Goal: Task Accomplishment & Management: Manage account settings

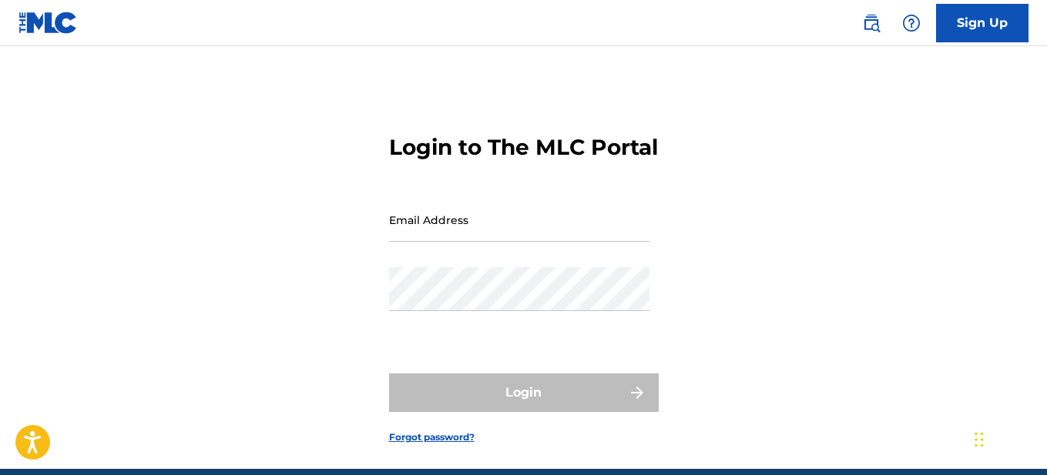
click at [455, 242] on input "Email Address" at bounding box center [519, 220] width 260 height 44
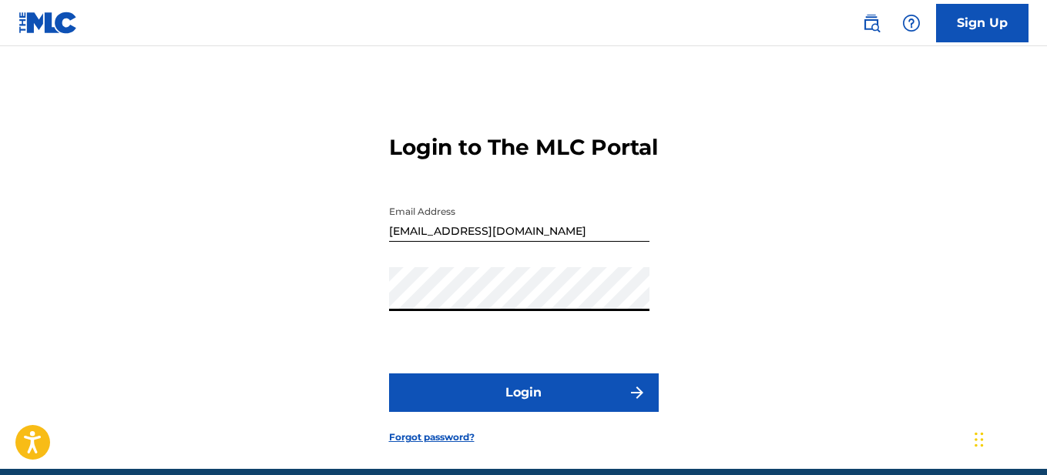
click at [389, 374] on button "Login" at bounding box center [524, 393] width 270 height 39
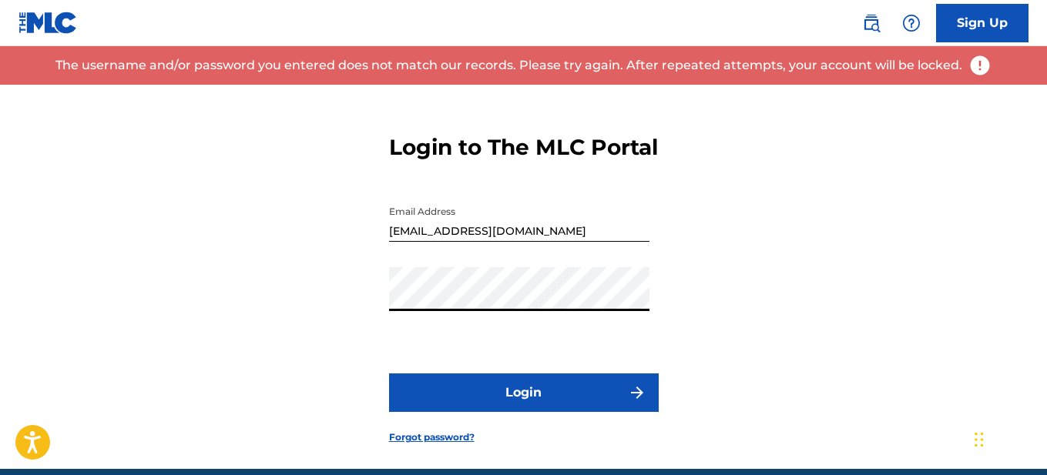
click at [551, 242] on input "[EMAIL_ADDRESS][DOMAIN_NAME]" at bounding box center [519, 220] width 260 height 44
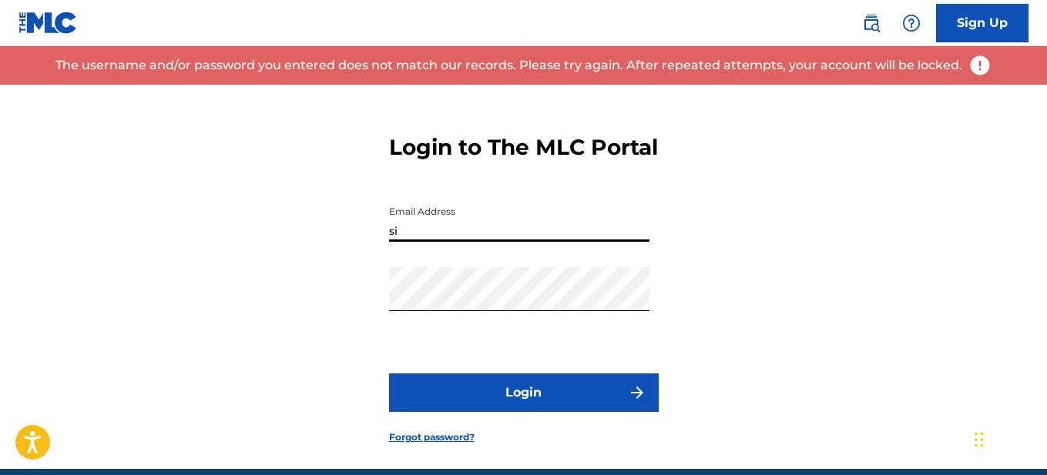
type input "s"
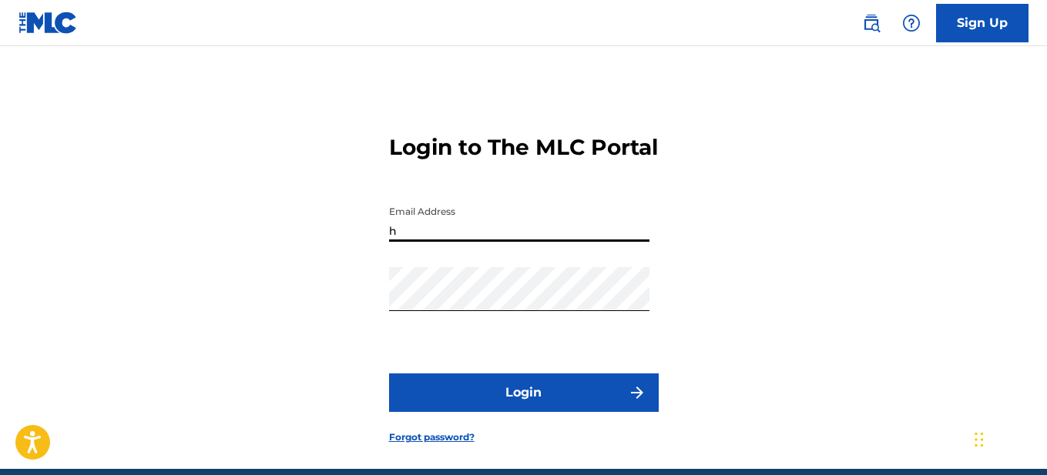
type input "[EMAIL_ADDRESS][DOMAIN_NAME]"
click at [489, 412] on button "Login" at bounding box center [524, 393] width 270 height 39
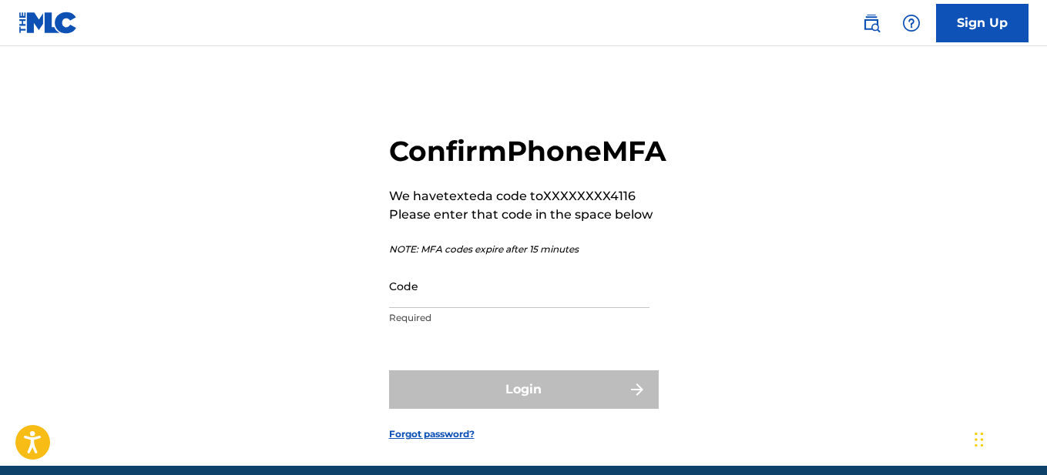
click at [499, 308] on input "Code" at bounding box center [519, 286] width 260 height 44
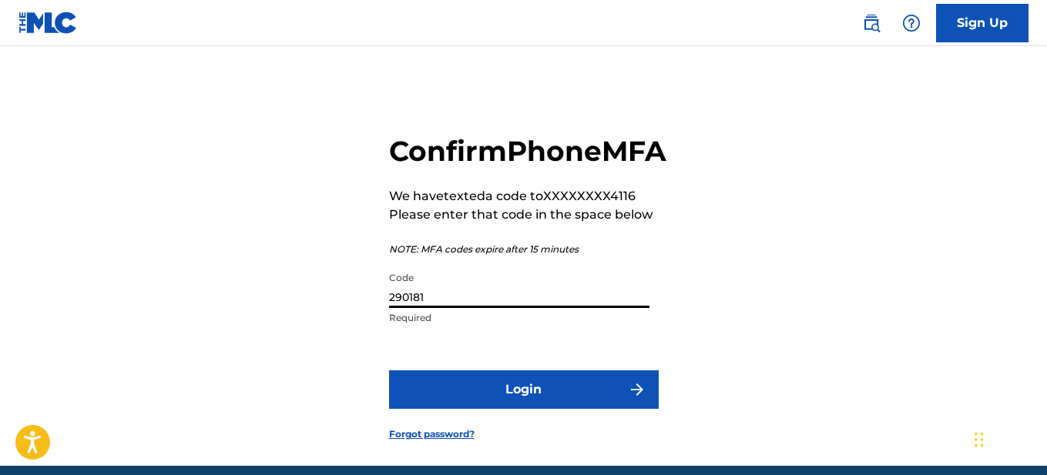
type input "290181"
click at [538, 409] on button "Login" at bounding box center [524, 390] width 270 height 39
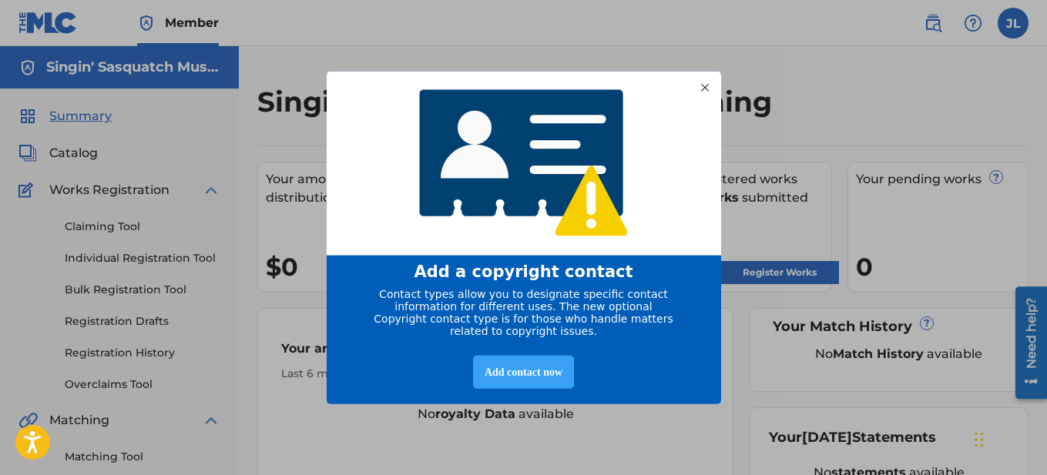
click at [527, 376] on div "Add contact now" at bounding box center [523, 372] width 101 height 33
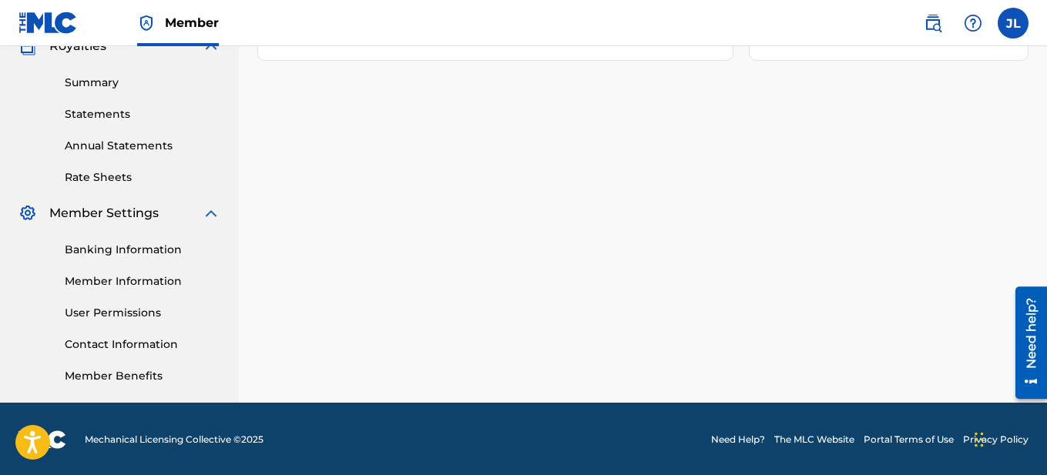
scroll to position [480, 0]
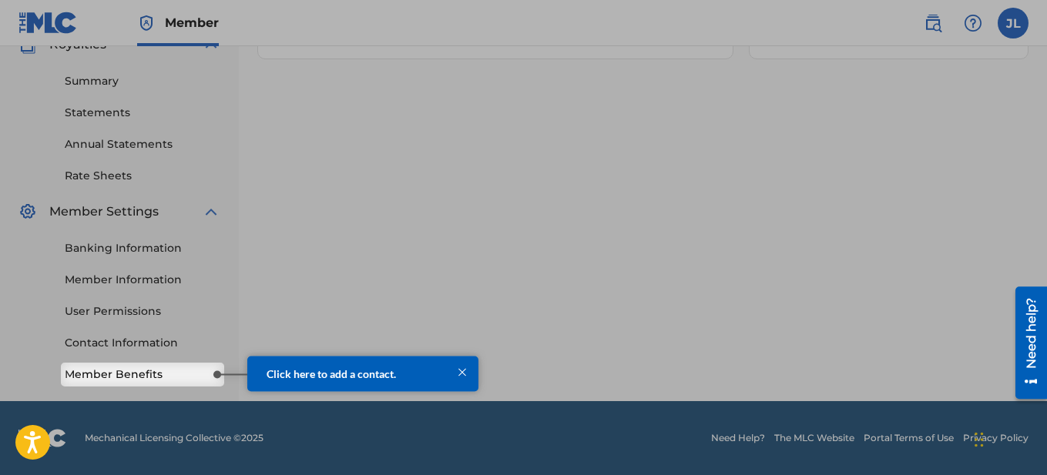
click at [200, 373] on link "Member Benefits" at bounding box center [143, 375] width 156 height 16
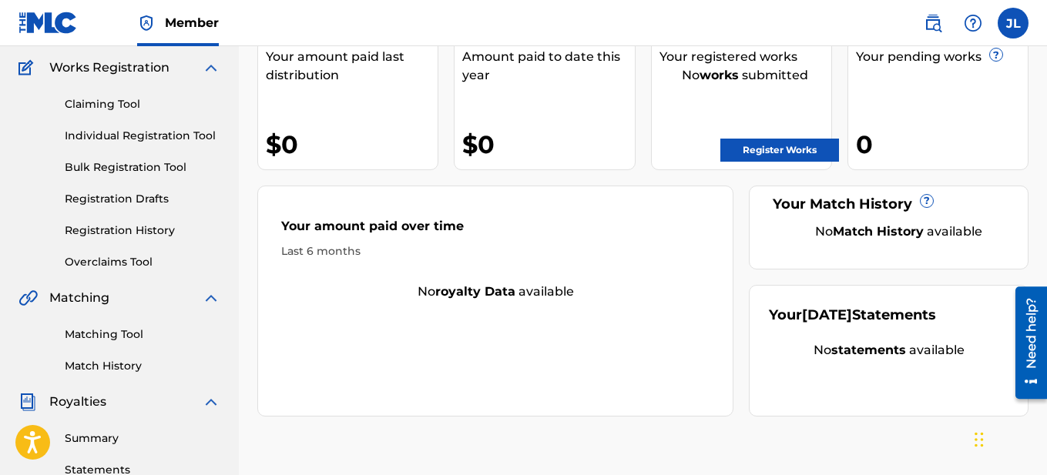
scroll to position [112, 0]
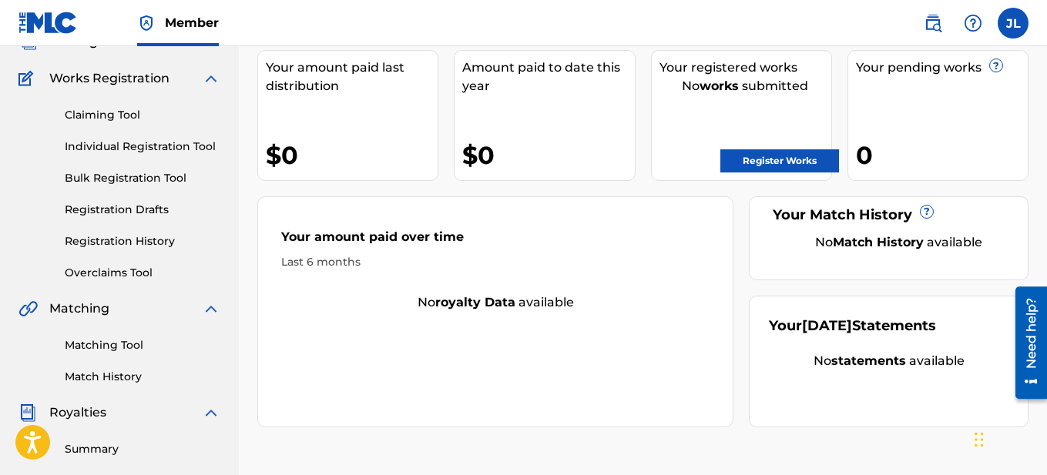
click at [110, 242] on link "Registration History" at bounding box center [143, 241] width 156 height 16
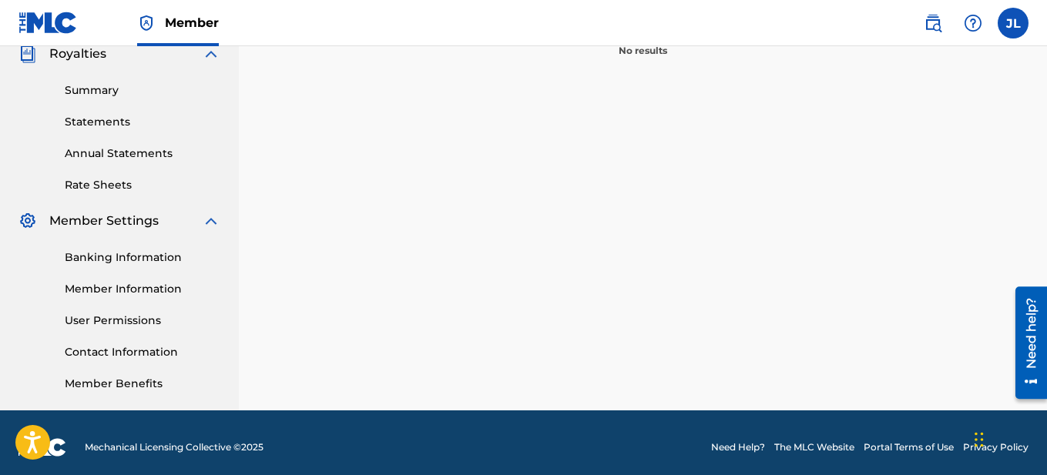
scroll to position [480, 0]
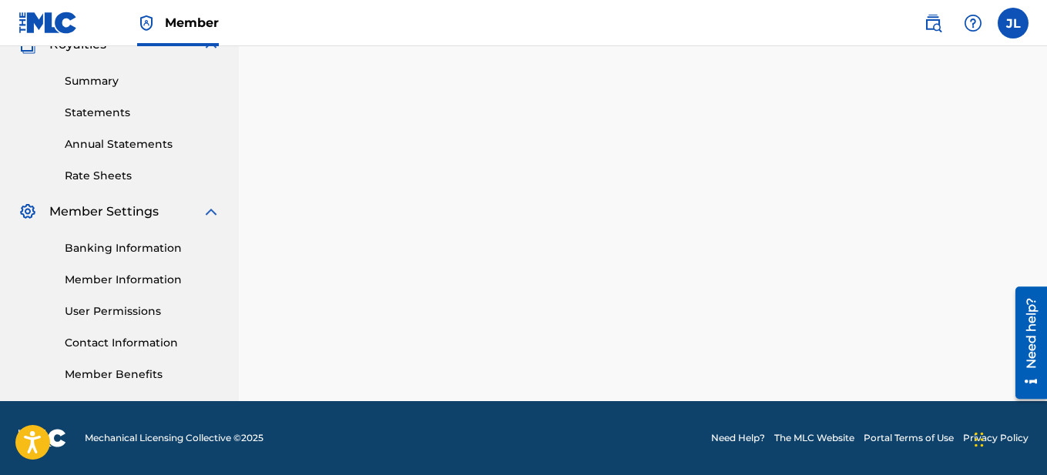
click at [141, 247] on link "Banking Information" at bounding box center [143, 248] width 156 height 16
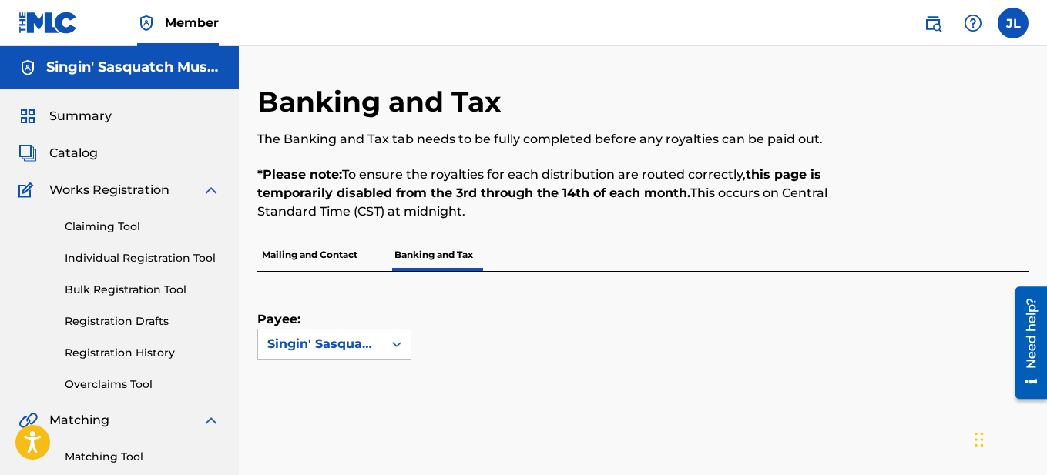
click at [290, 257] on p "Mailing and Contact" at bounding box center [309, 255] width 105 height 32
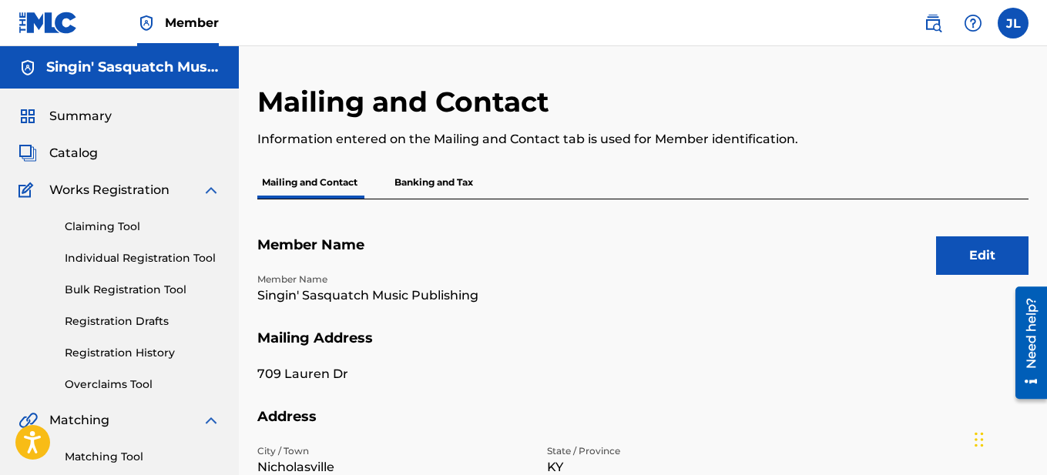
click at [458, 190] on p "Banking and Tax" at bounding box center [434, 182] width 88 height 32
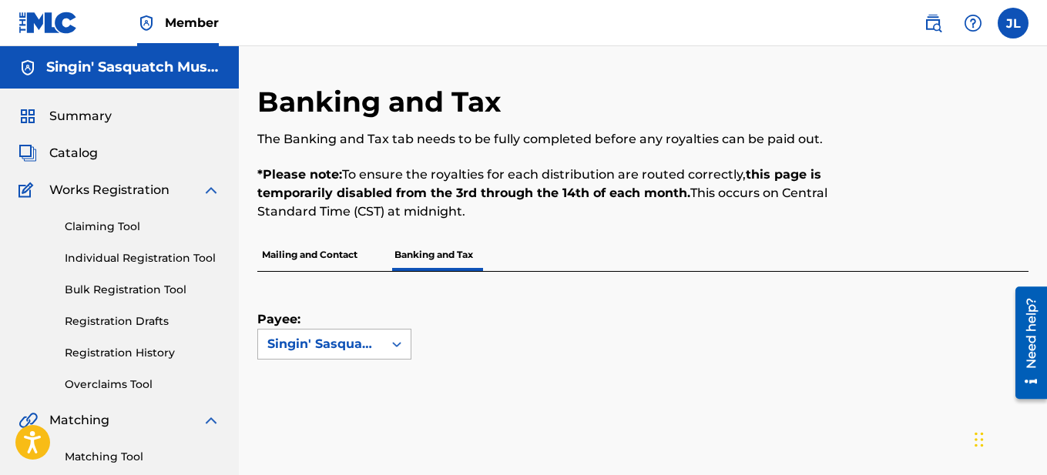
click at [396, 346] on icon at bounding box center [396, 344] width 15 height 15
click at [347, 341] on div "Singin' Sasquatch Music Publishing" at bounding box center [320, 344] width 106 height 18
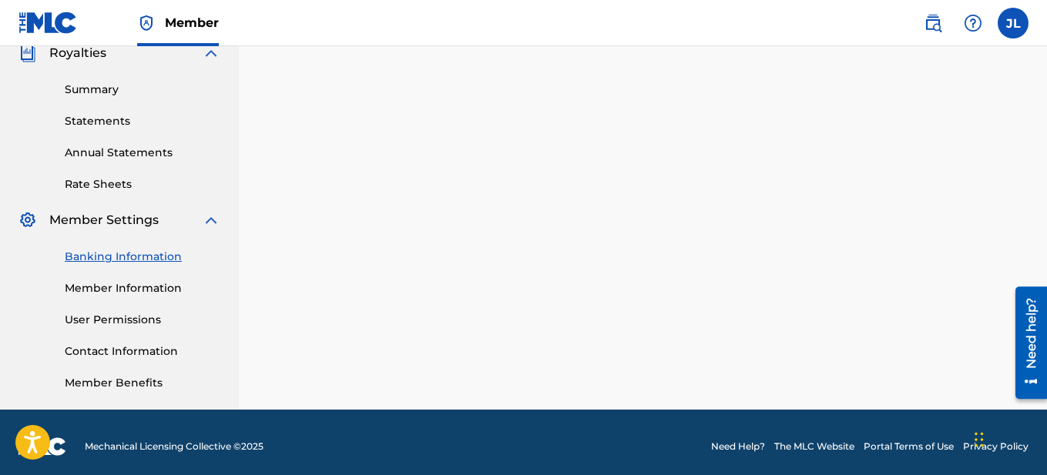
scroll to position [480, 0]
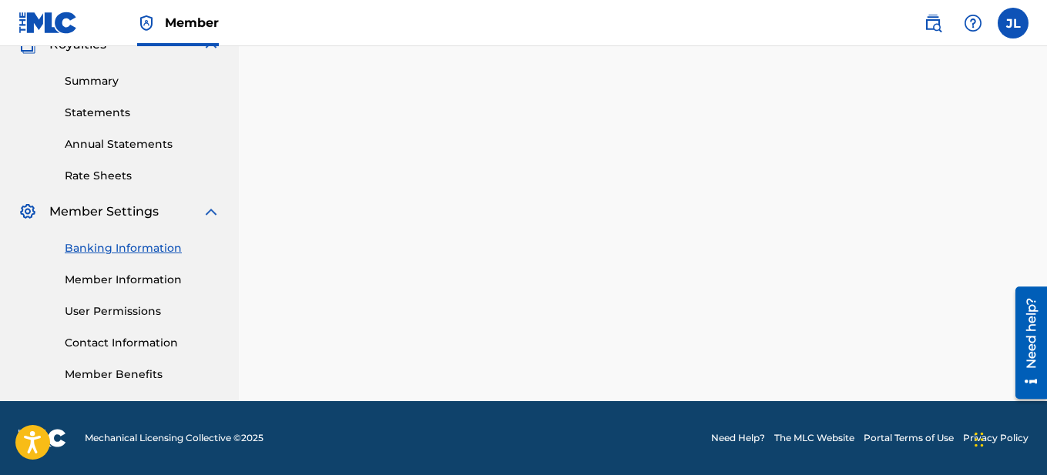
click at [129, 284] on link "Member Information" at bounding box center [143, 280] width 156 height 16
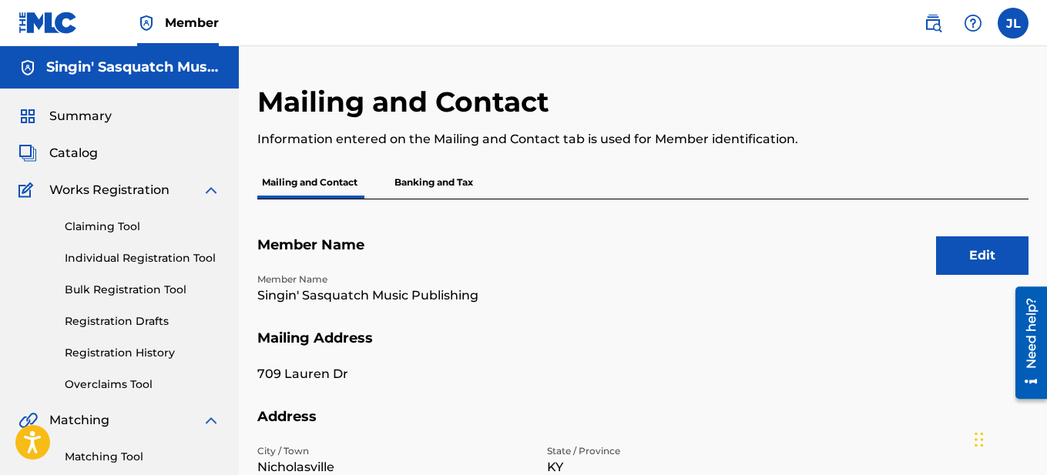
click at [122, 320] on link "Registration Drafts" at bounding box center [143, 322] width 156 height 16
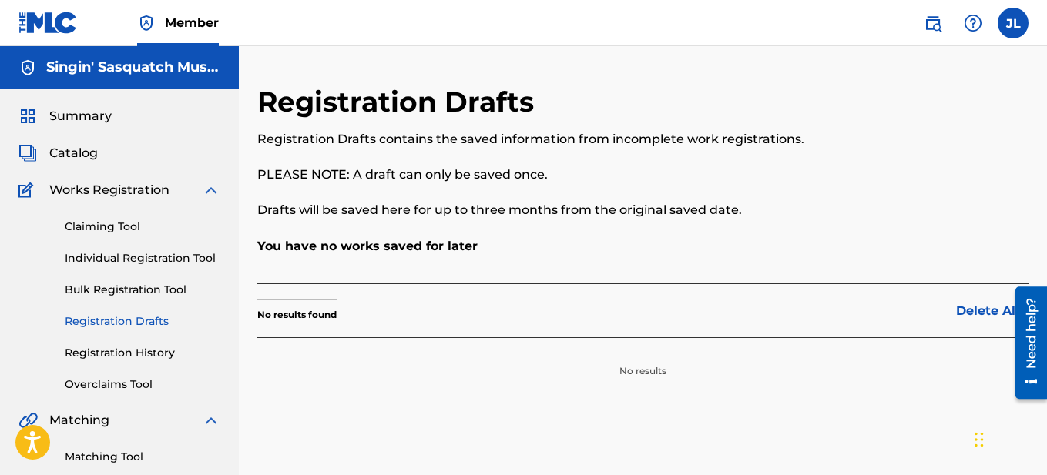
click at [82, 114] on span "Summary" at bounding box center [80, 116] width 62 height 18
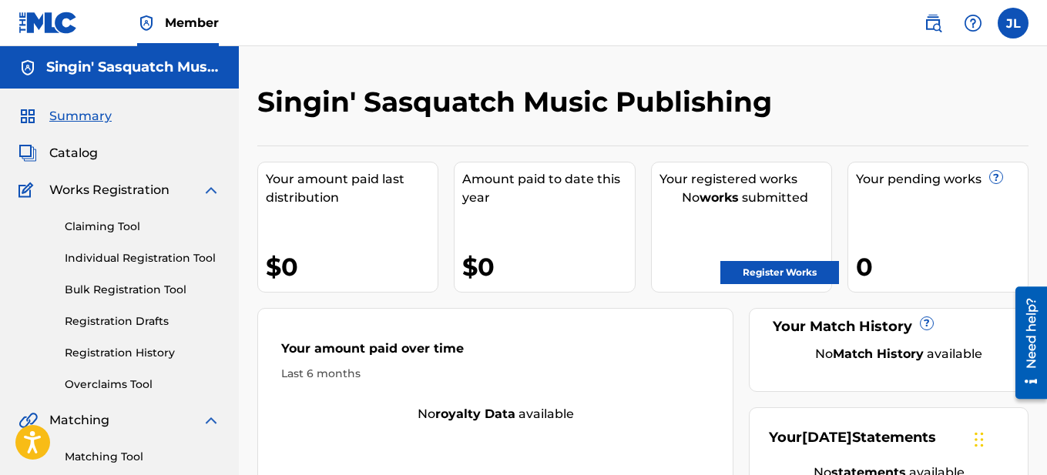
click at [1015, 26] on label at bounding box center [1013, 23] width 31 height 31
click at [1013, 23] on input "[PERSON_NAME] [PERSON_NAME] [EMAIL_ADDRESS][DOMAIN_NAME] Notification Preferenc…" at bounding box center [1013, 23] width 0 height 0
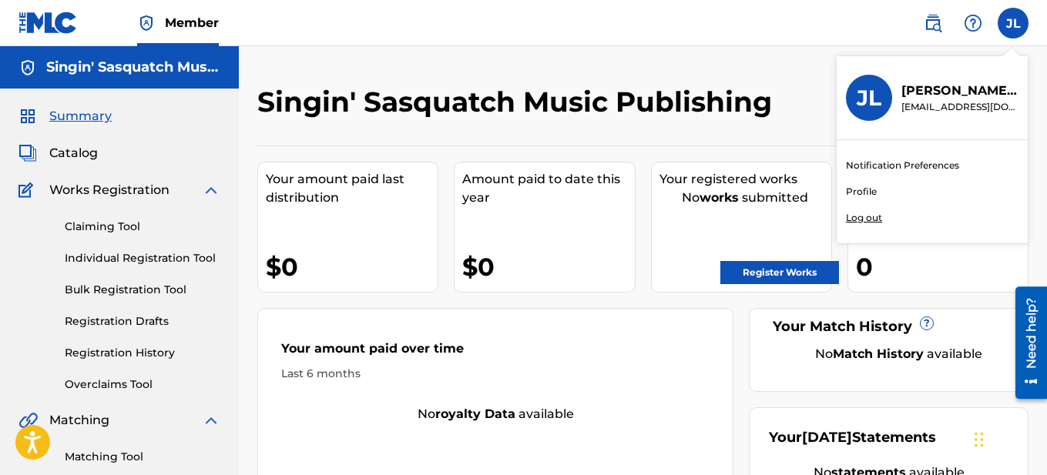
click at [866, 223] on p "Log out" at bounding box center [864, 218] width 36 height 14
click at [1013, 23] on input "[PERSON_NAME] [PERSON_NAME] [EMAIL_ADDRESS][DOMAIN_NAME] Notification Preferenc…" at bounding box center [1013, 23] width 0 height 0
